Goal: Task Accomplishment & Management: Use online tool/utility

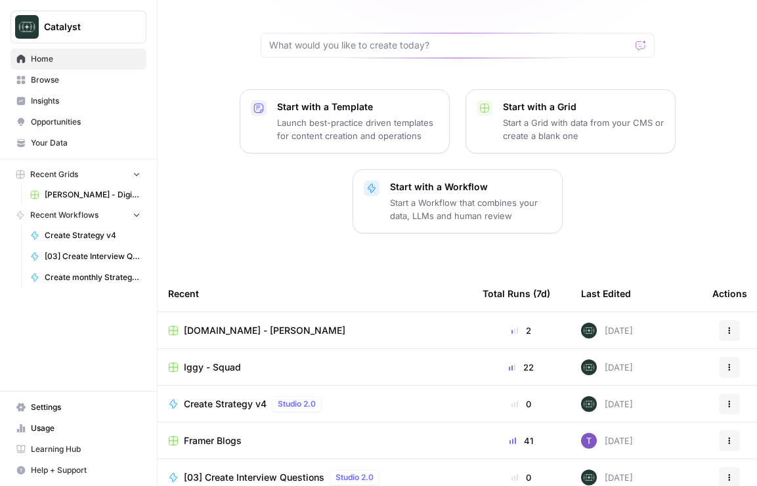
scroll to position [182, 0]
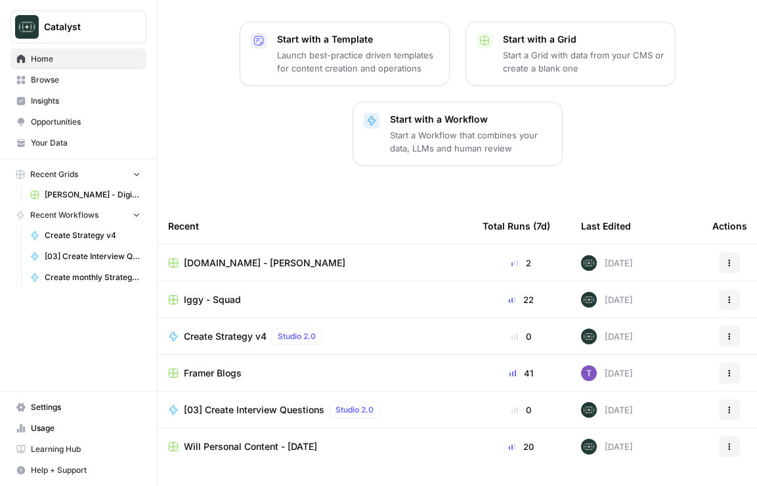
click at [274, 257] on div "[DOMAIN_NAME] - [PERSON_NAME]" at bounding box center [314, 263] width 293 height 13
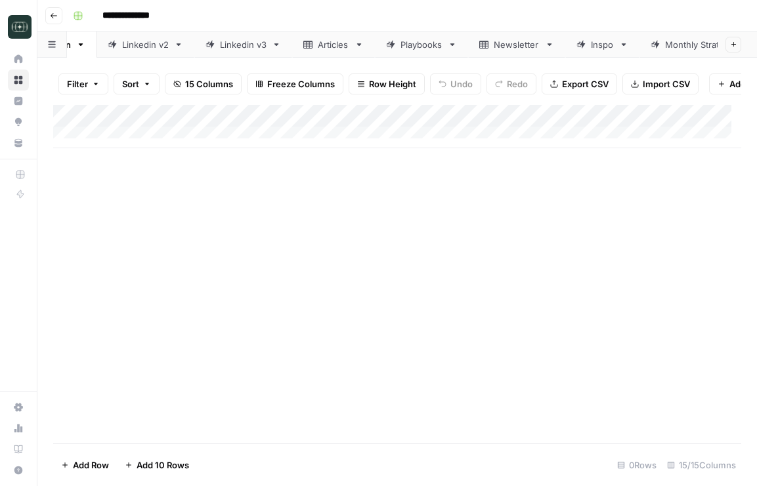
scroll to position [0, 102]
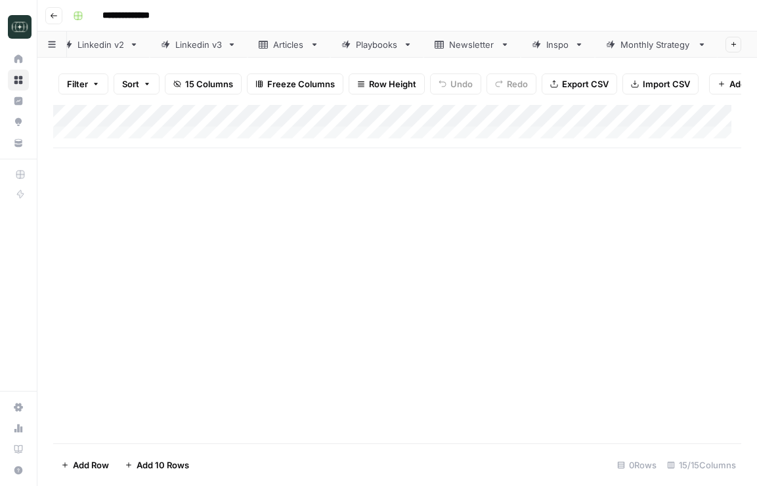
click at [648, 42] on div "Monthly Strategy" at bounding box center [656, 44] width 72 height 13
click at [302, 146] on div "Add Column" at bounding box center [397, 138] width 688 height 66
click at [320, 147] on div "Add Column" at bounding box center [397, 138] width 688 height 66
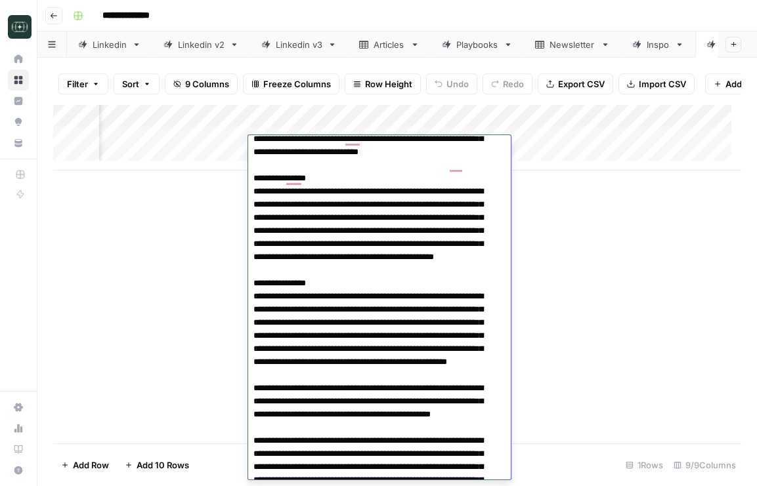
scroll to position [0, 0]
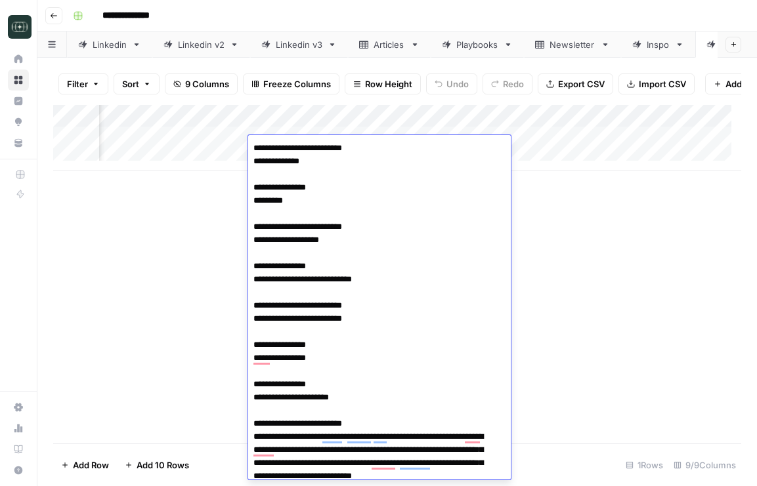
click at [341, 127] on div "Add Column" at bounding box center [397, 138] width 688 height 66
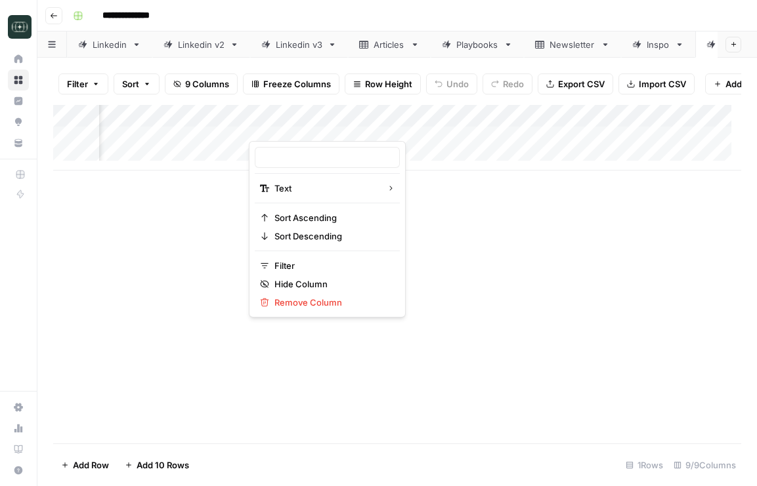
type input "Strategy Meeting"
click at [532, 257] on div "Add Column" at bounding box center [397, 274] width 688 height 339
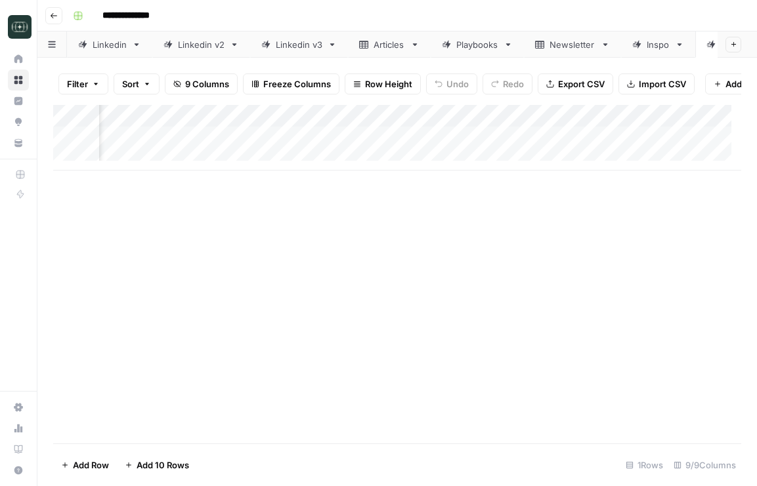
click at [507, 150] on div "Add Column" at bounding box center [397, 138] width 688 height 66
click at [499, 149] on div "Add Column" at bounding box center [397, 138] width 688 height 66
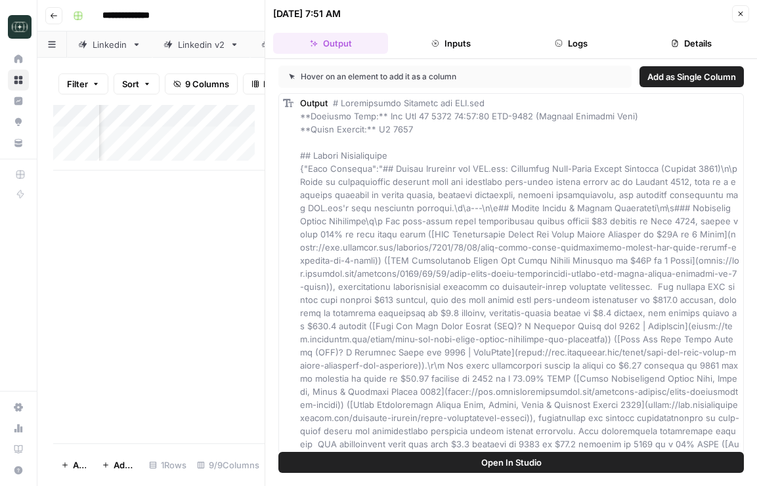
click at [745, 12] on button "Close" at bounding box center [740, 13] width 17 height 17
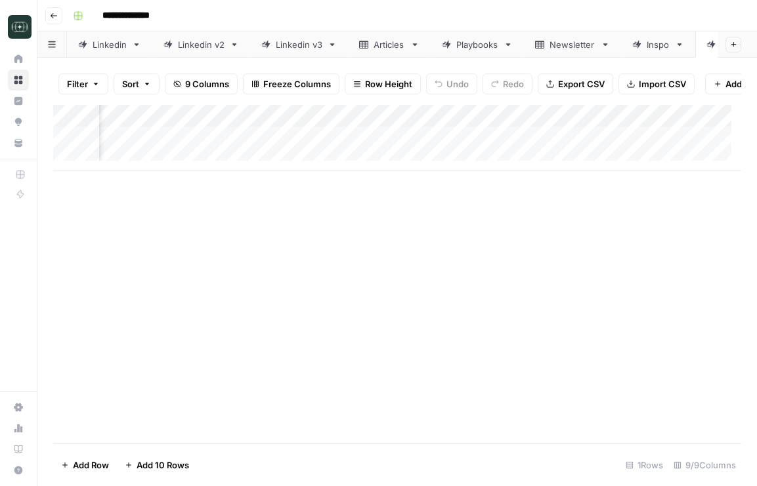
scroll to position [0, 402]
click at [305, 141] on div "Add Column" at bounding box center [397, 138] width 688 height 66
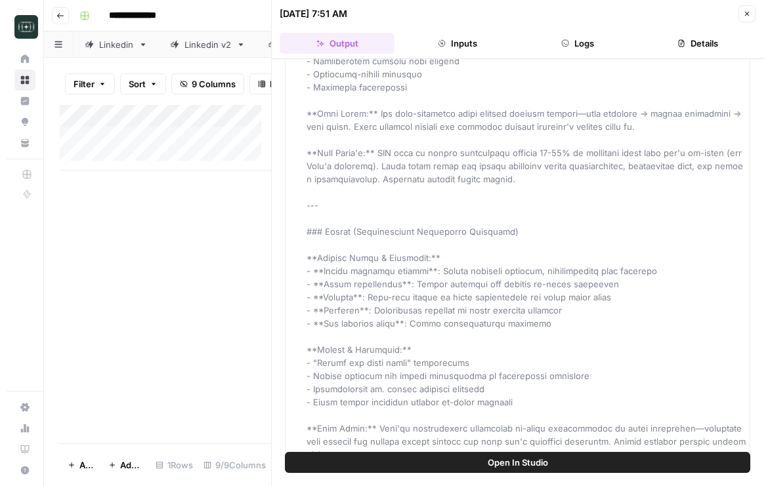
scroll to position [4253, 0]
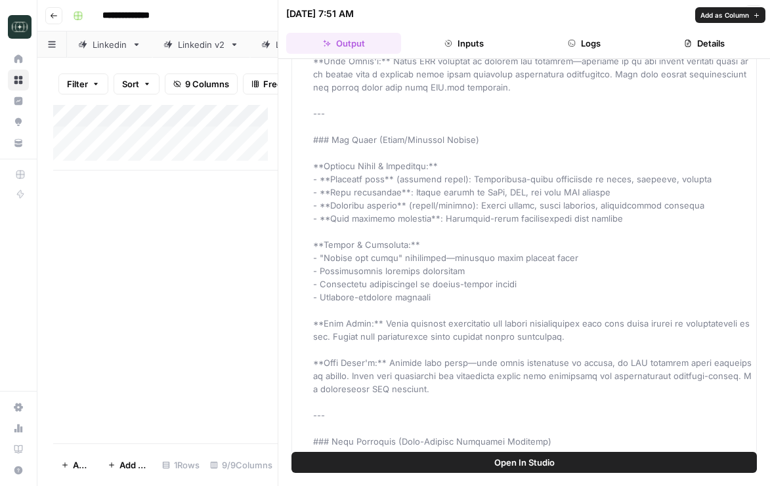
scroll to position [3442, 0]
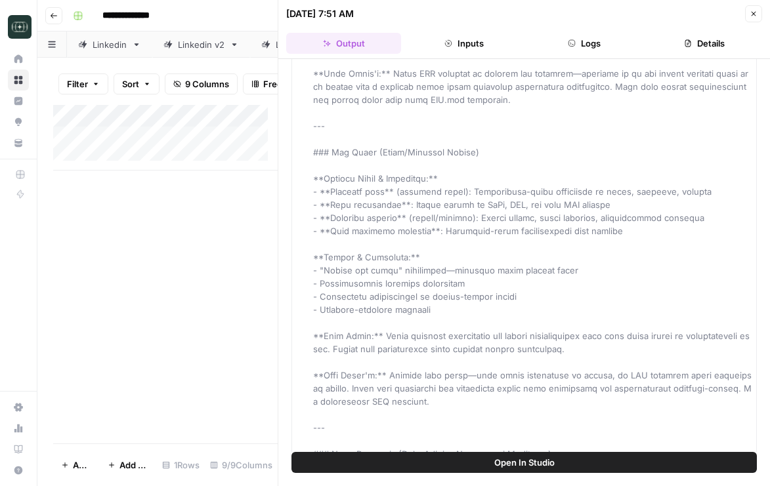
drag, startPoint x: 314, startPoint y: 141, endPoint x: 492, endPoint y: 158, distance: 179.3
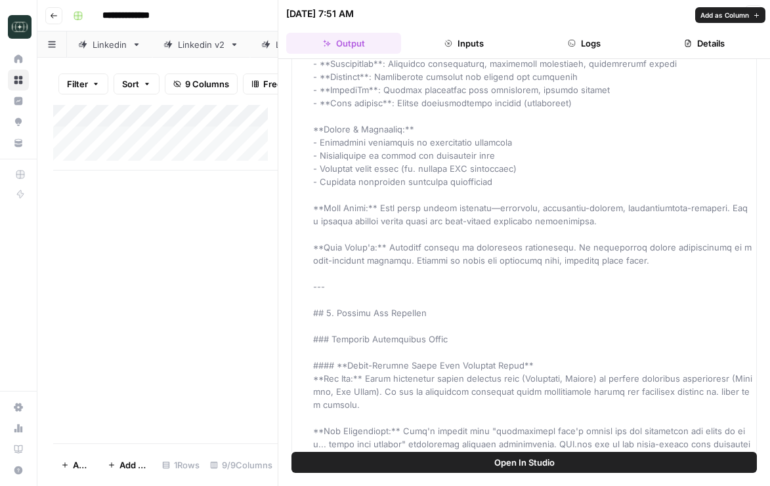
scroll to position [4956, 0]
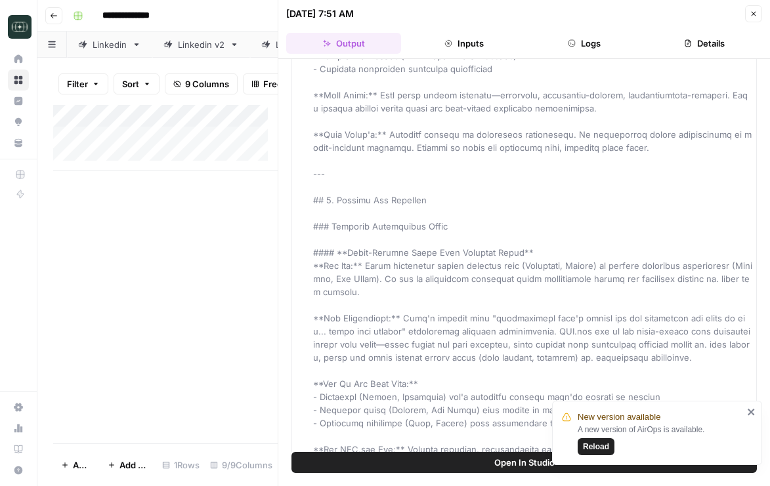
click at [752, 413] on icon "close" at bounding box center [750, 412] width 7 height 7
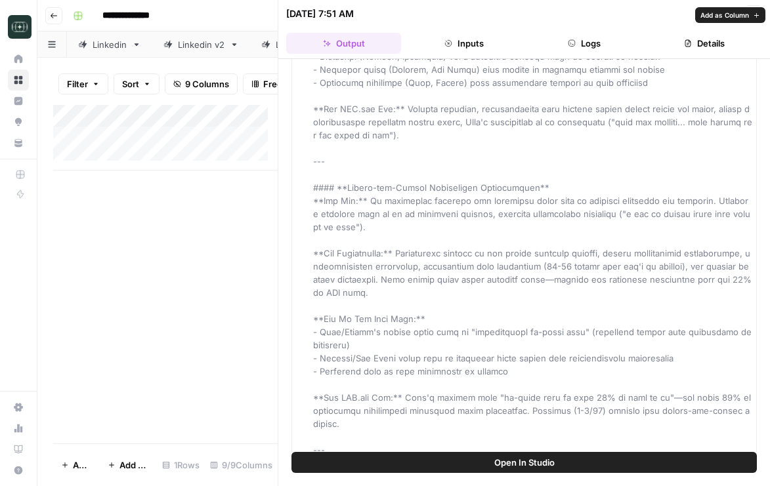
scroll to position [5305, 0]
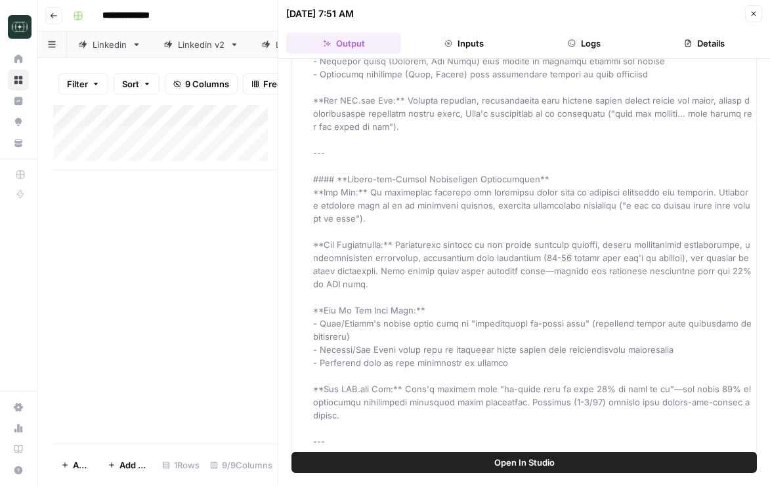
click at [536, 461] on span "Open In Studio" at bounding box center [524, 462] width 60 height 13
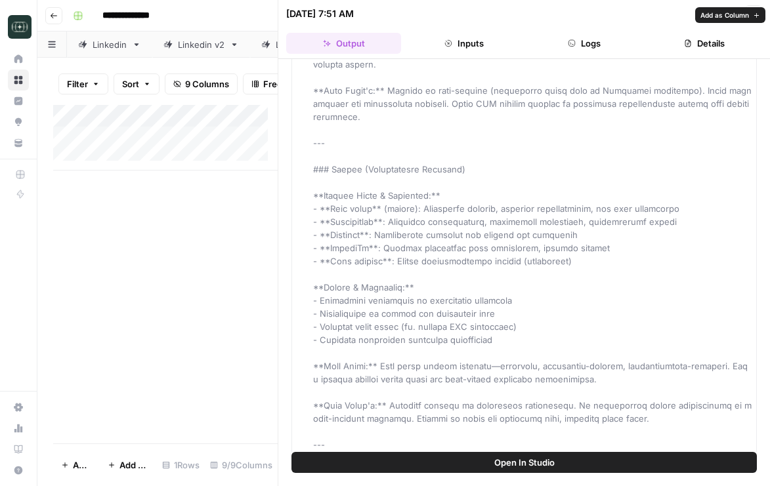
scroll to position [4483, 0]
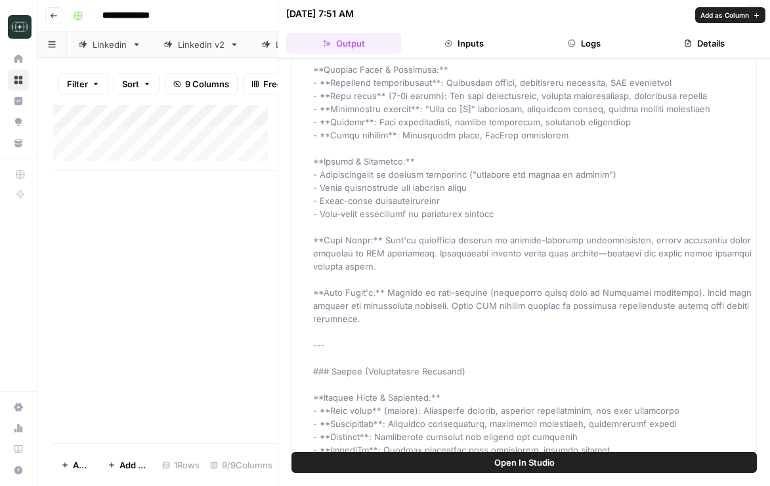
click at [703, 42] on button "Details" at bounding box center [704, 43] width 115 height 21
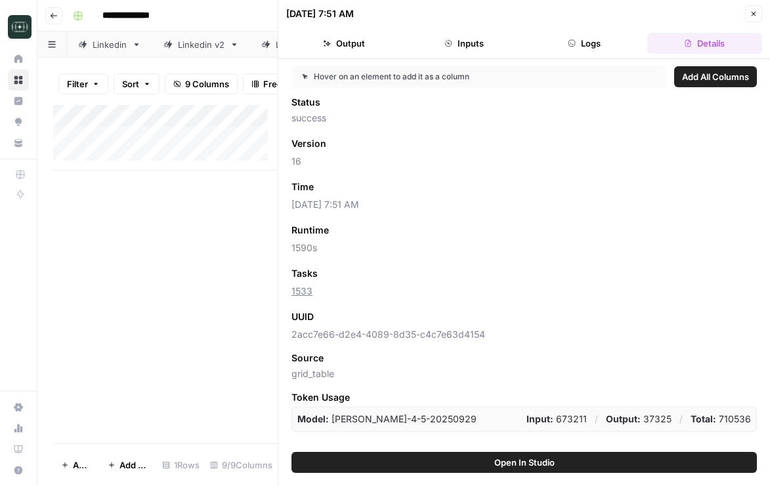
click at [356, 45] on button "Output" at bounding box center [343, 43] width 115 height 21
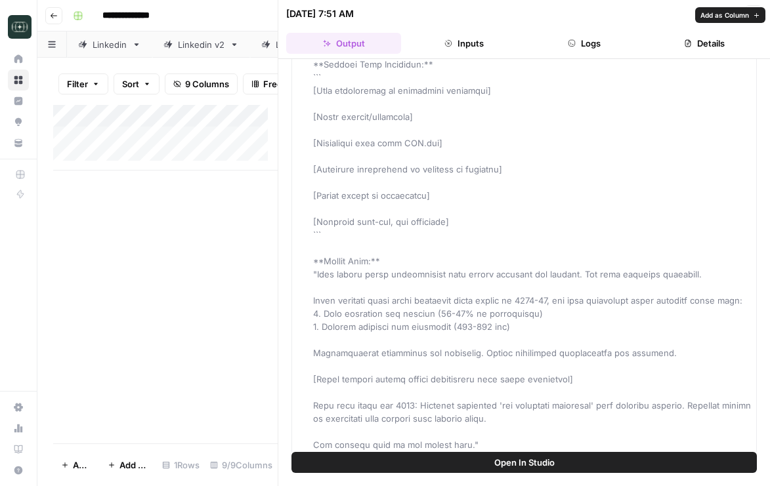
scroll to position [14128, 0]
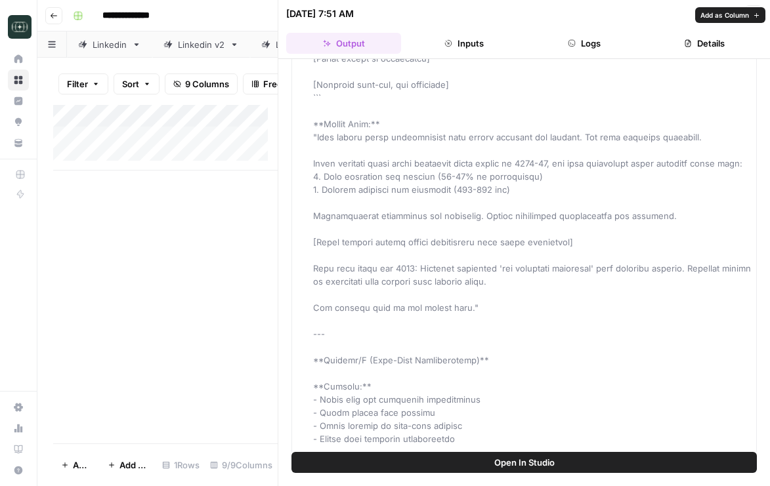
drag, startPoint x: 310, startPoint y: 83, endPoint x: 395, endPoint y: 90, distance: 84.9
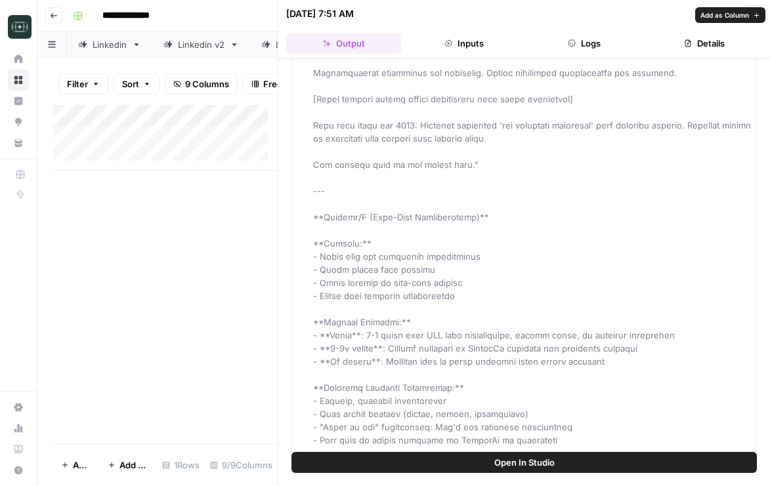
scroll to position [14119, 0]
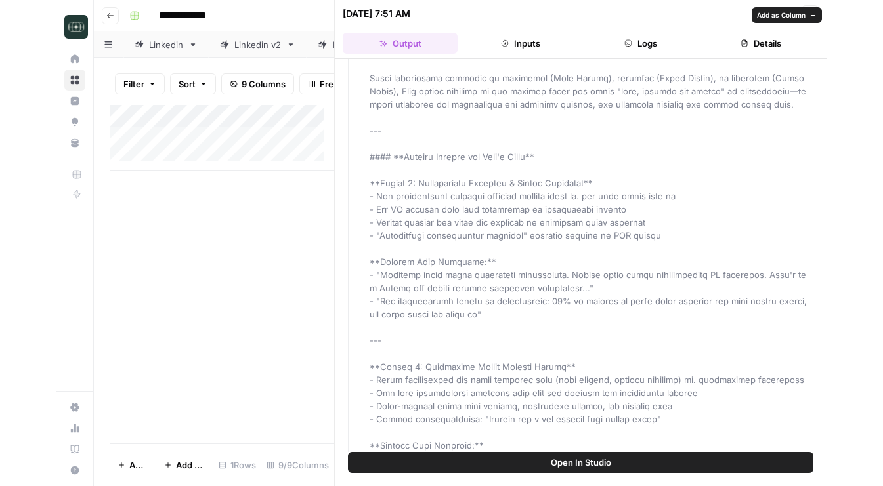
scroll to position [12790, 0]
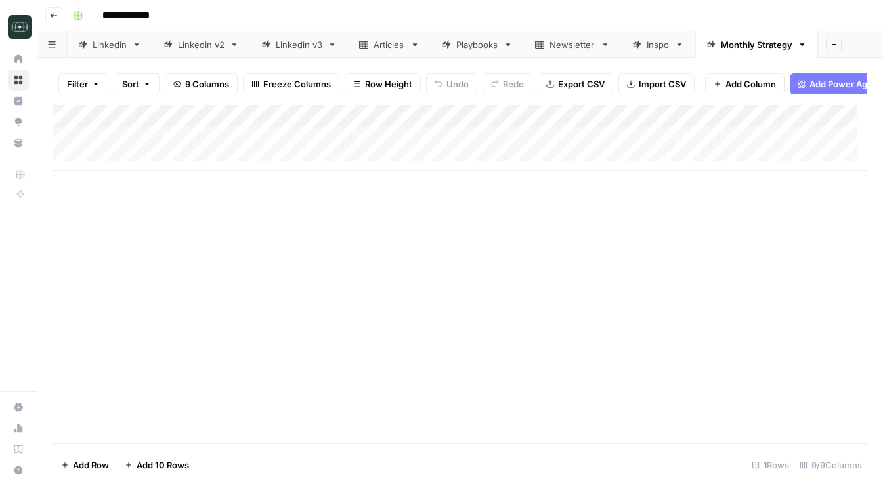
click at [682, 150] on div "Add Column" at bounding box center [460, 138] width 814 height 66
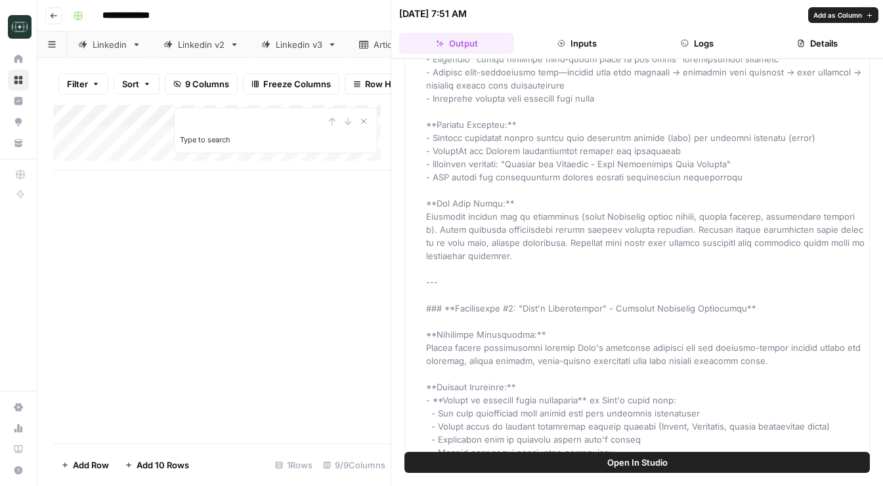
scroll to position [8902, 0]
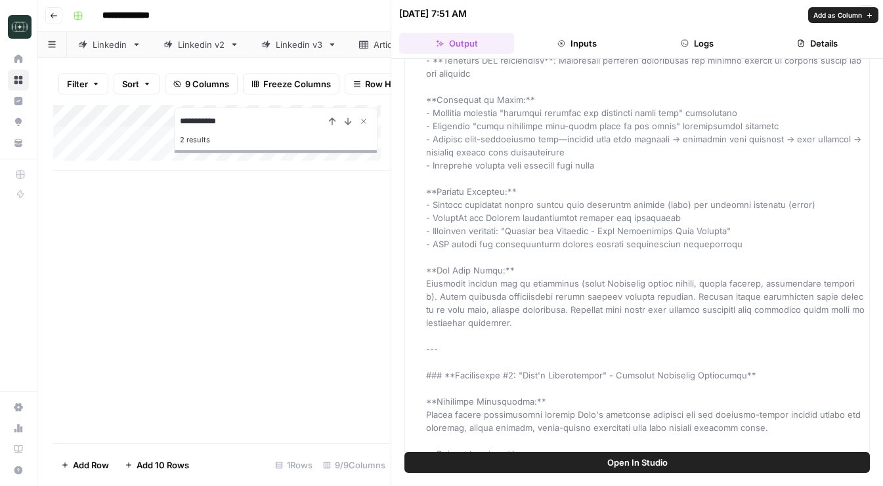
type input "**********"
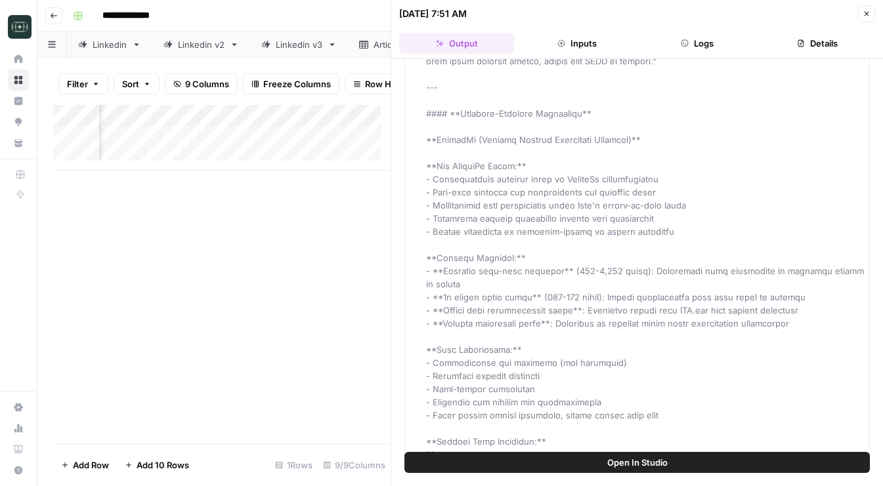
scroll to position [13613, 0]
